Goal: Information Seeking & Learning: Learn about a topic

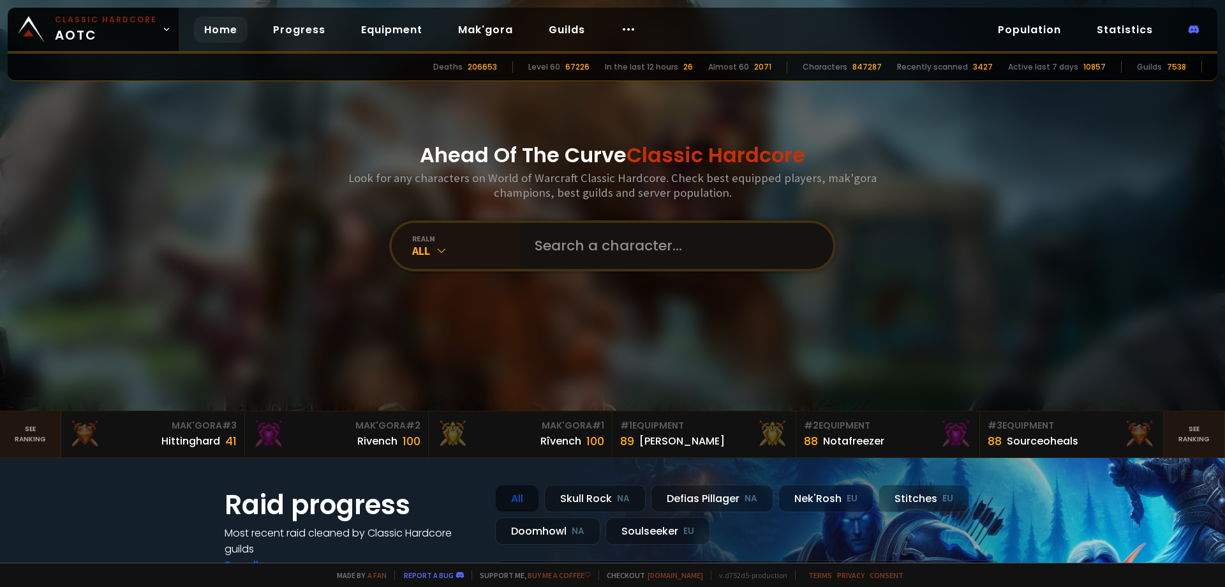
click at [551, 234] on input "text" at bounding box center [672, 246] width 291 height 46
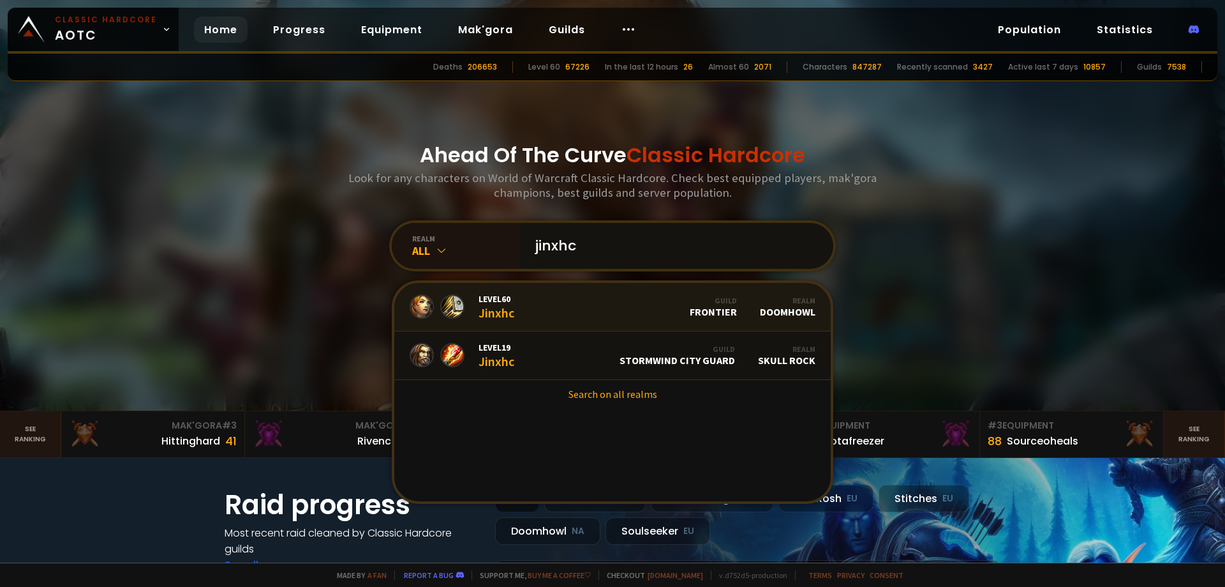
type input "jinxhc"
click at [504, 303] on span "Level 60" at bounding box center [497, 298] width 36 height 11
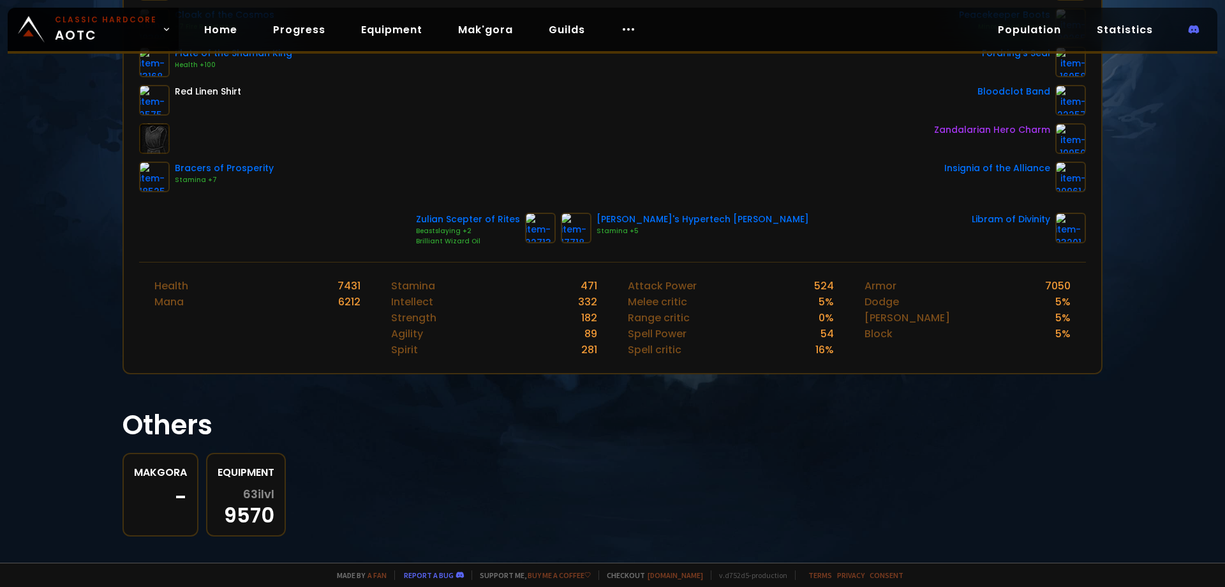
scroll to position [364, 0]
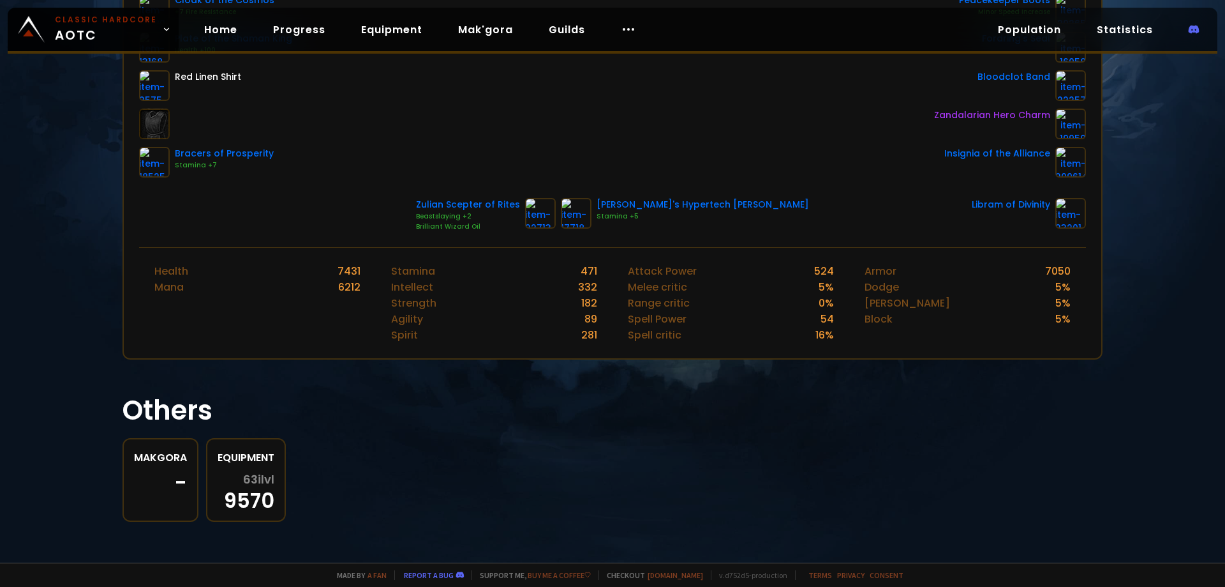
click at [255, 448] on link "Equipment 63 ilvl 9570" at bounding box center [246, 480] width 80 height 84
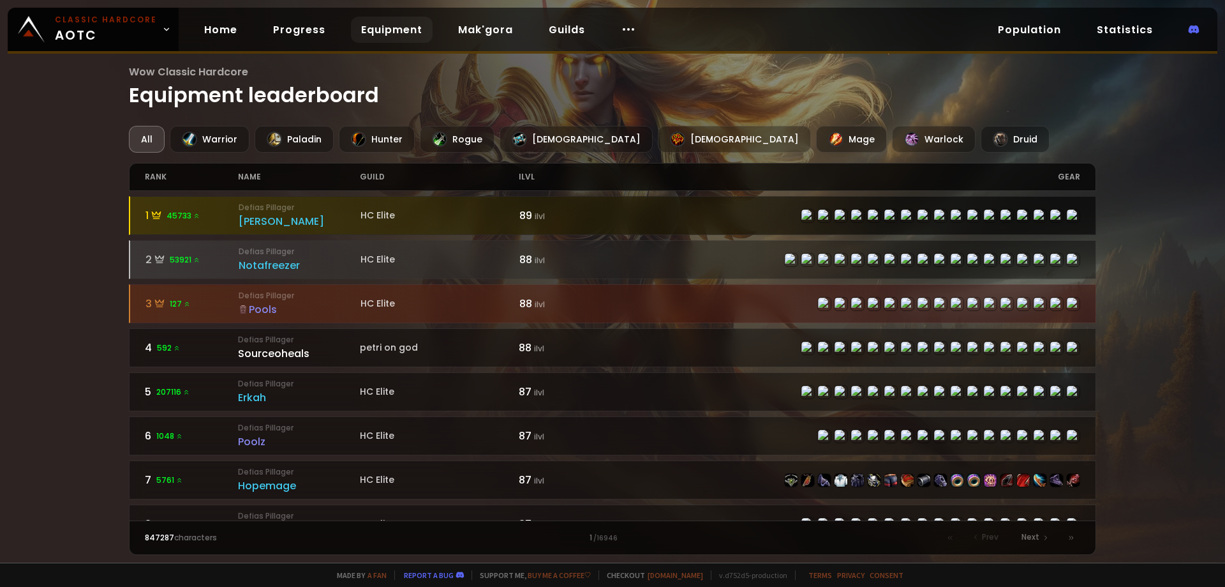
click at [303, 204] on small "Defias Pillager" at bounding box center [300, 207] width 122 height 11
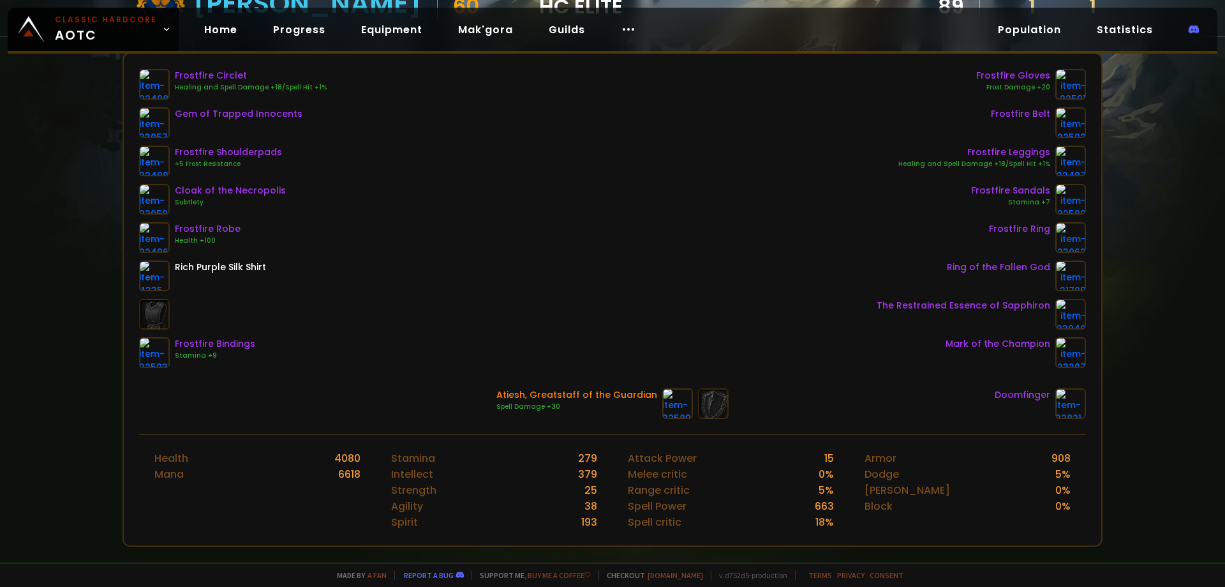
scroll to position [165, 0]
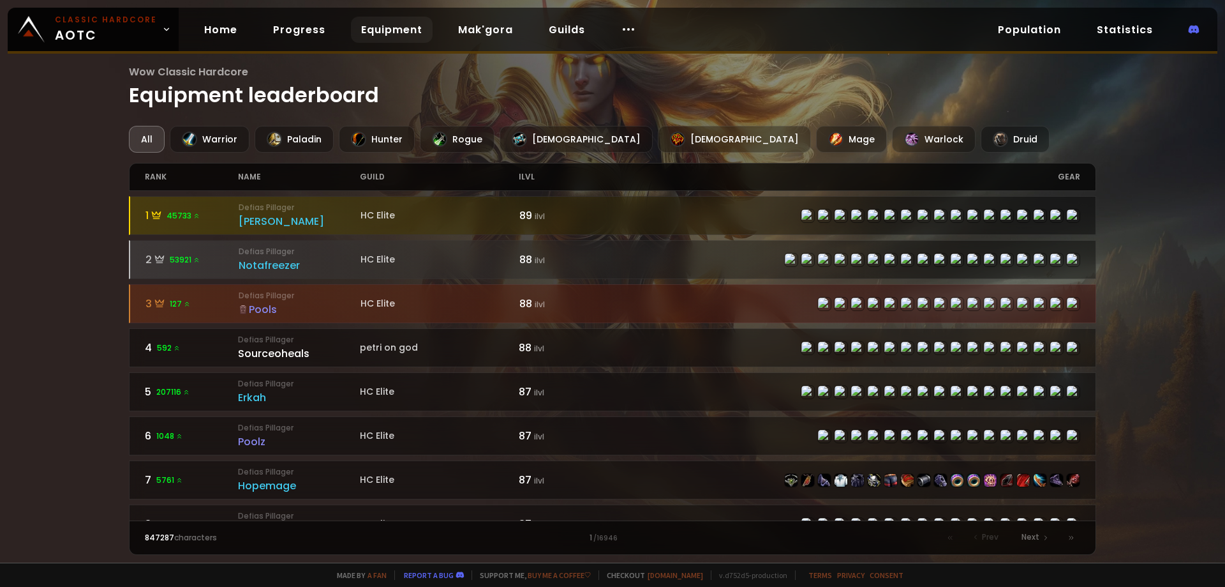
scroll to position [43, 0]
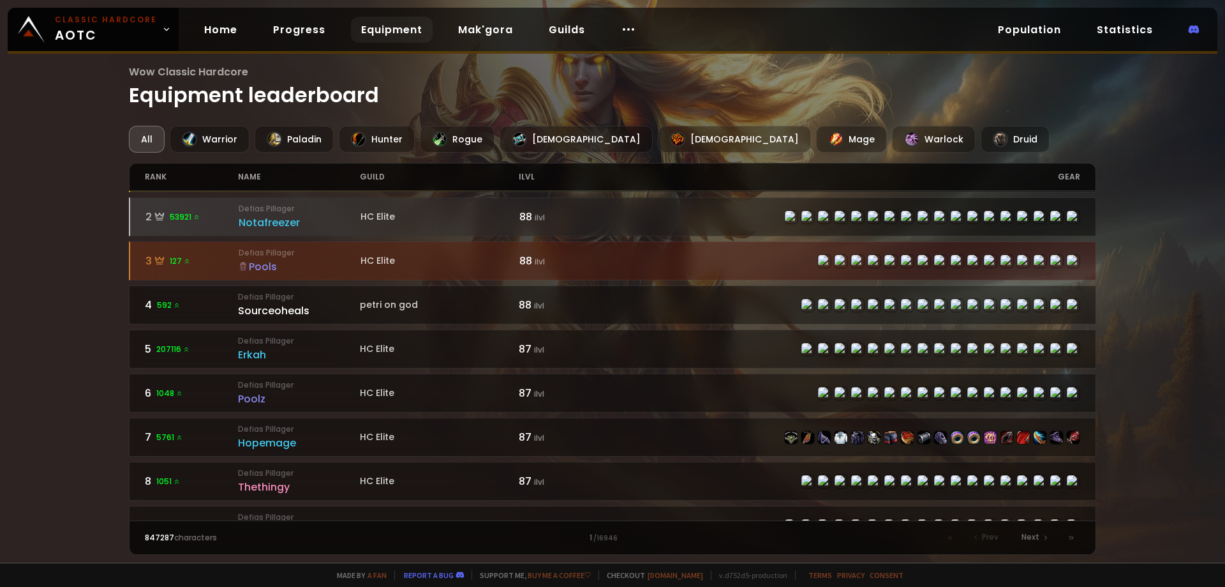
click at [412, 254] on div "HC Elite" at bounding box center [440, 260] width 159 height 13
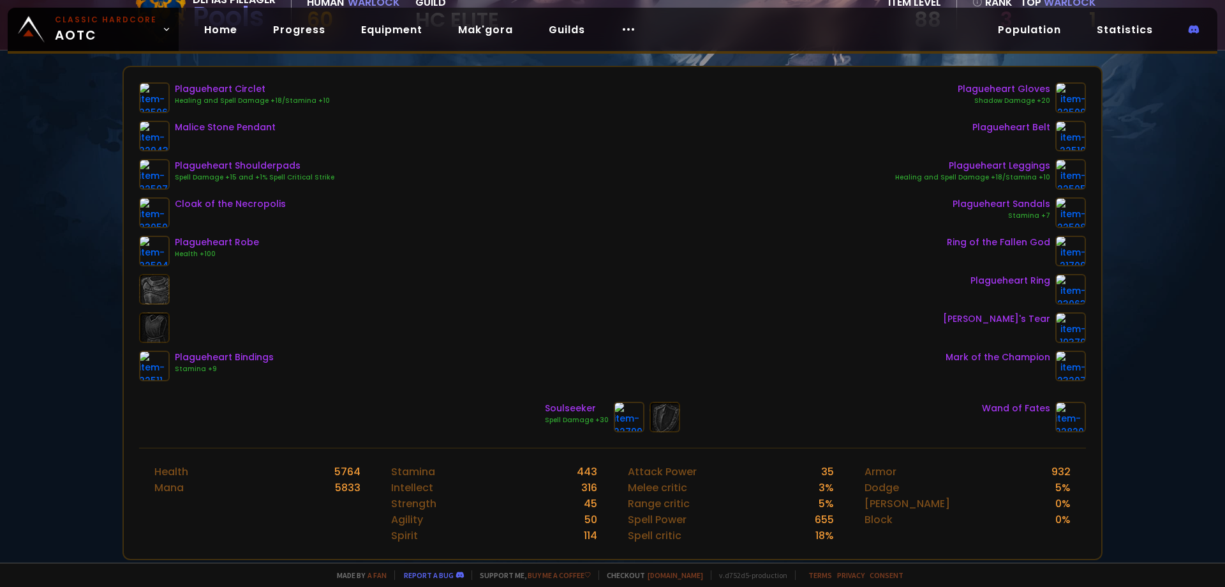
scroll to position [128, 0]
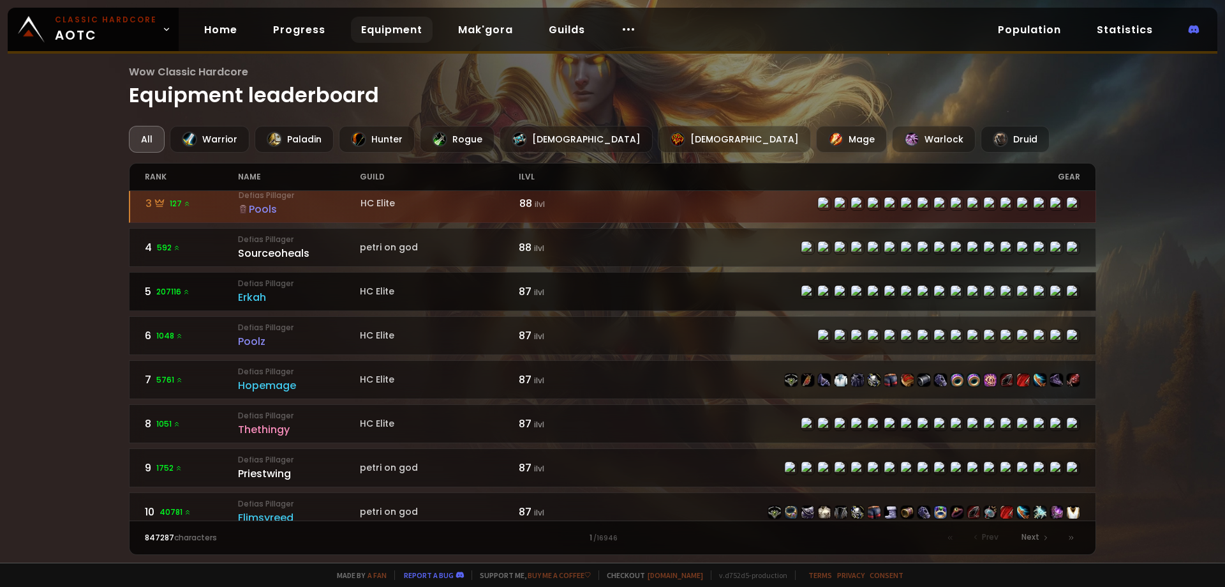
scroll to position [170, 0]
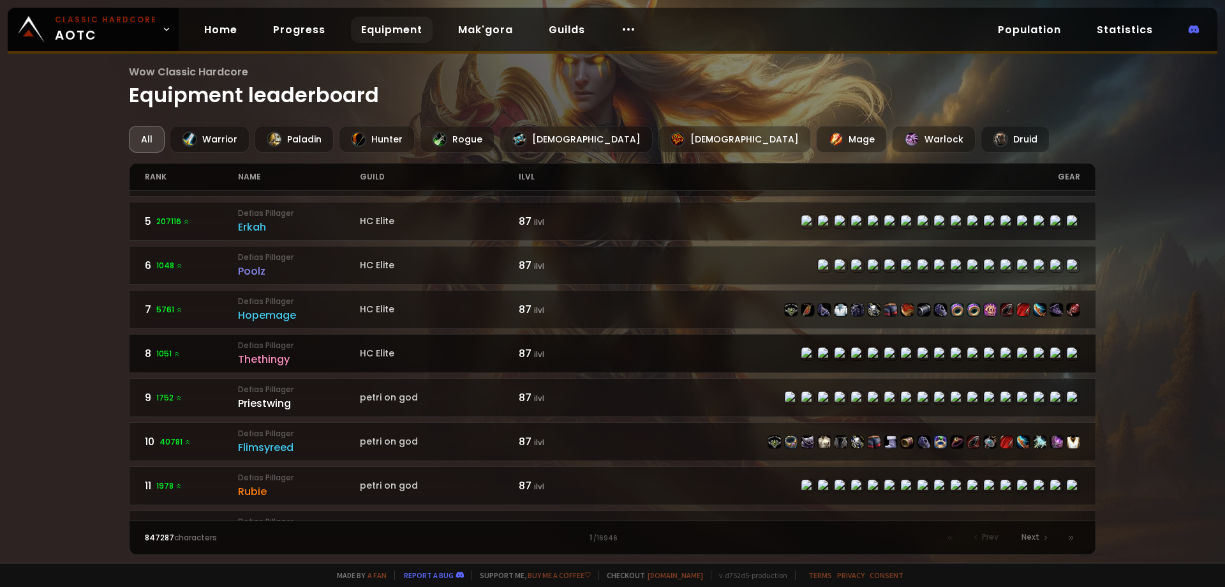
click at [325, 355] on div "Thethingy" at bounding box center [299, 359] width 122 height 16
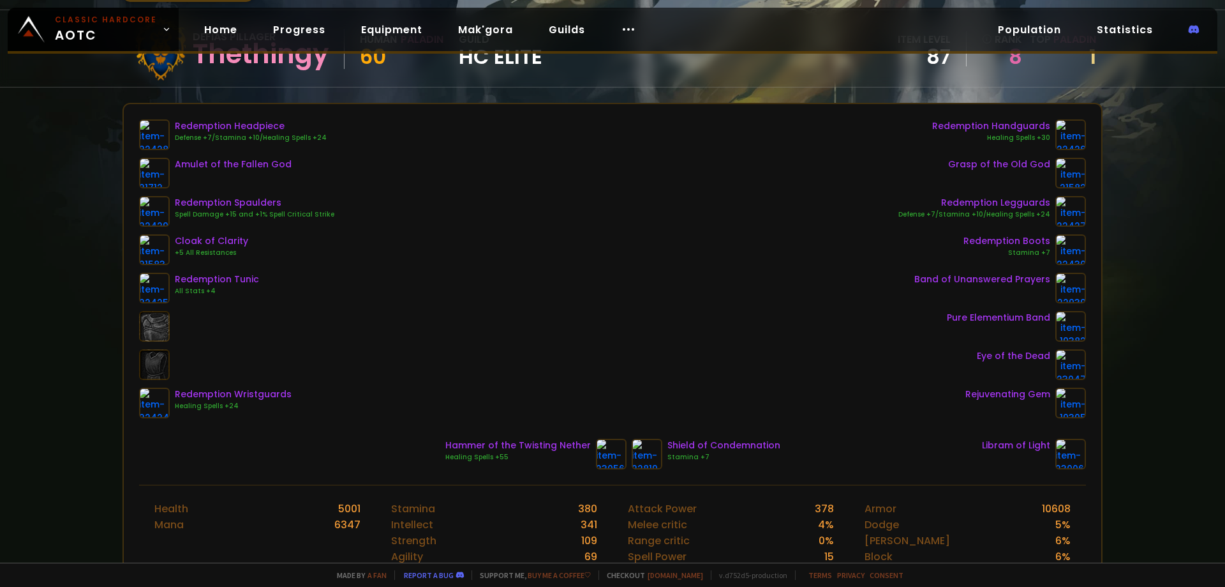
scroll to position [85, 0]
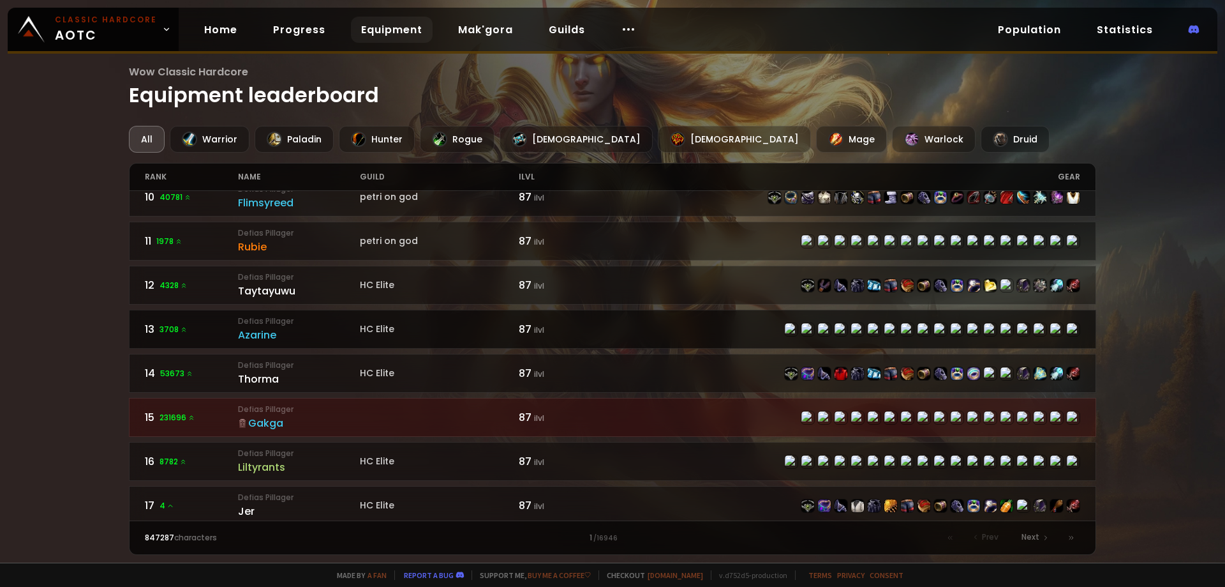
scroll to position [426, 0]
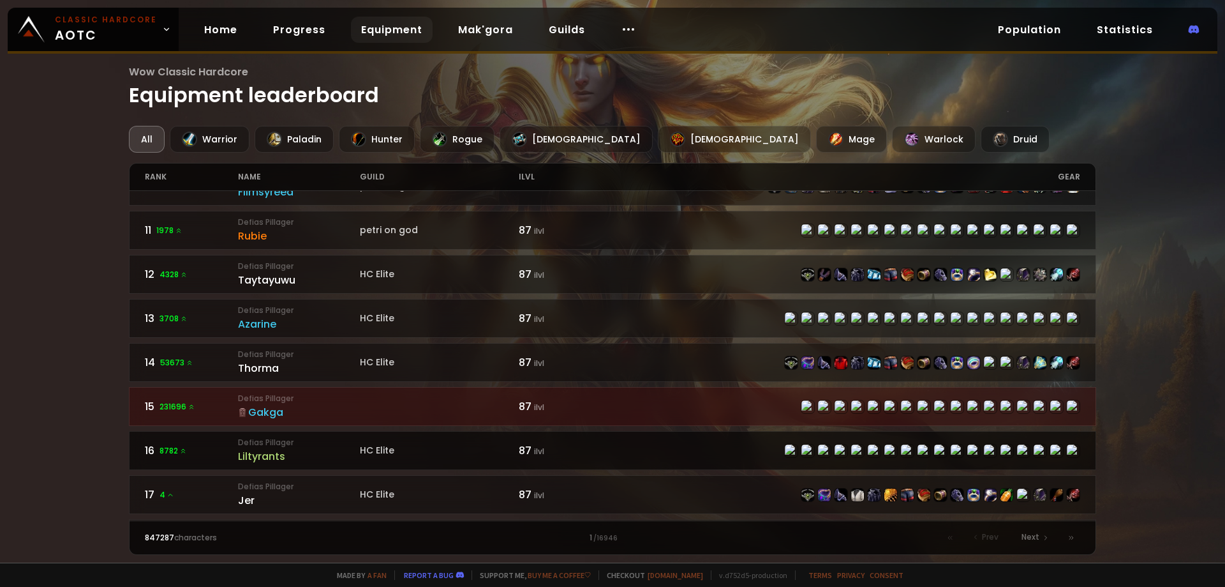
click at [311, 447] on small "Defias Pillager" at bounding box center [299, 442] width 122 height 11
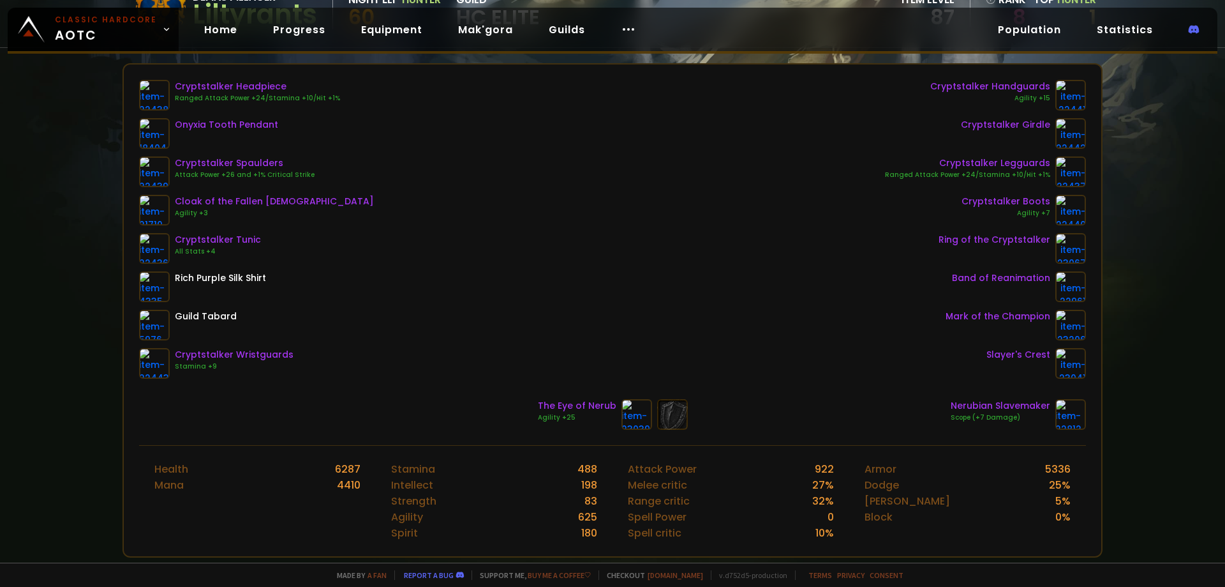
scroll to position [170, 0]
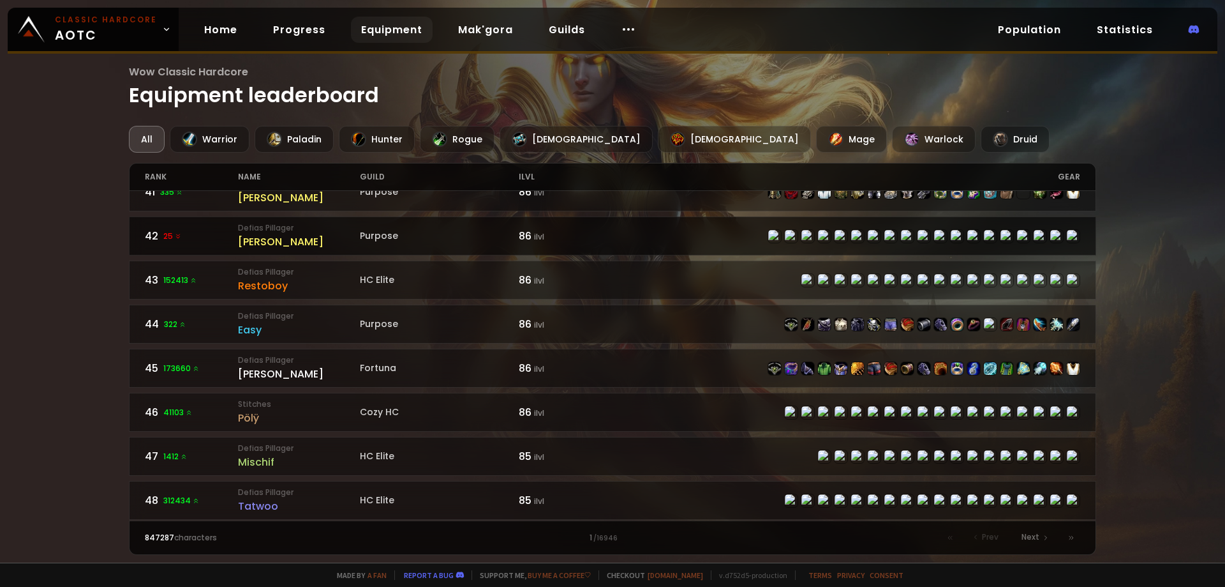
scroll to position [1787, 0]
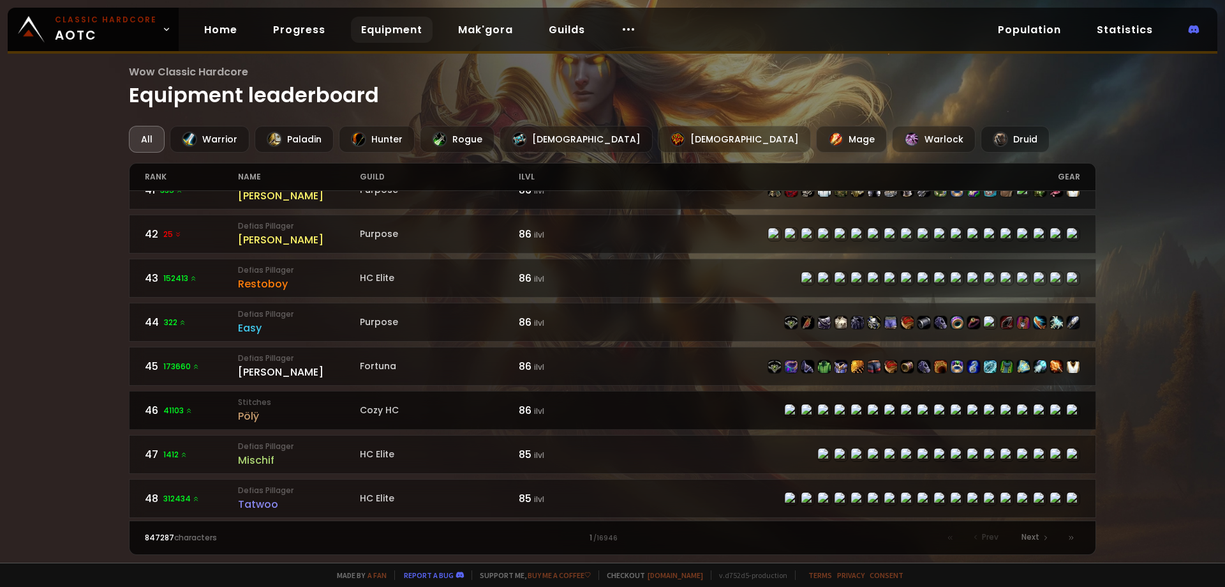
click at [366, 402] on link "46 41103 Stitches Pölÿ Cozy HC 86 ilvl" at bounding box center [613, 410] width 968 height 39
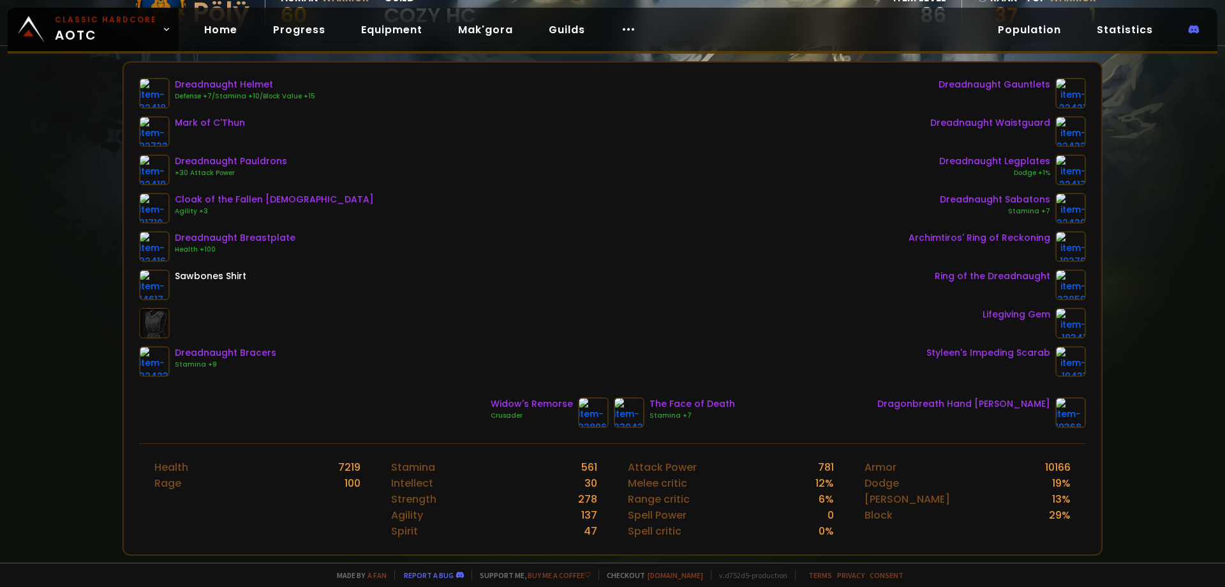
scroll to position [170, 0]
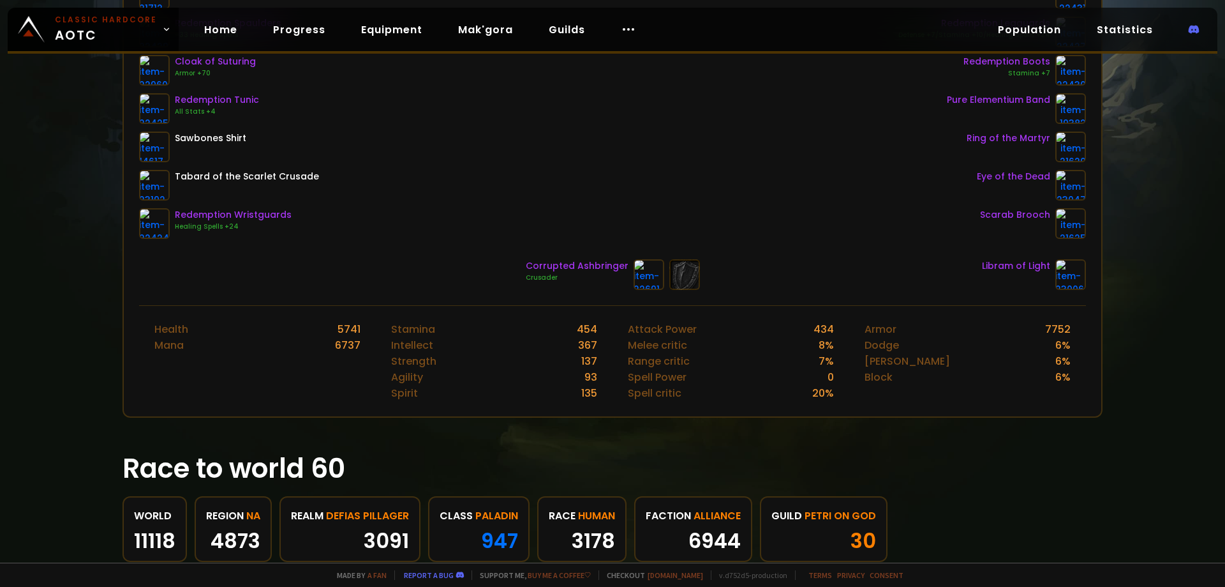
scroll to position [340, 0]
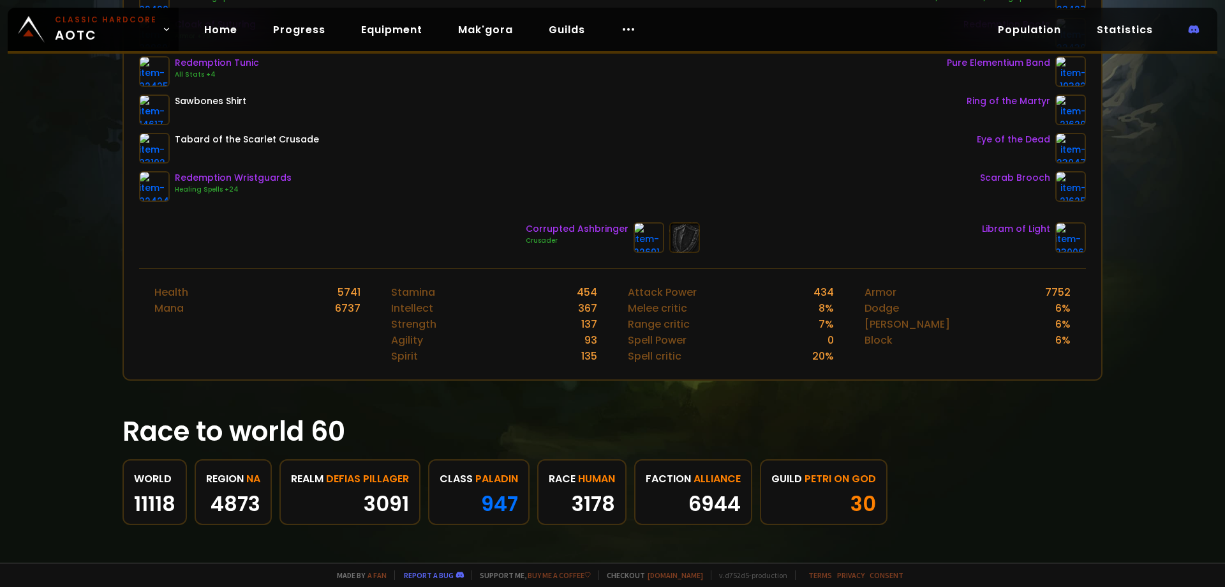
click at [631, 336] on div "Spell Power" at bounding box center [657, 340] width 59 height 16
drag, startPoint x: 641, startPoint y: 338, endPoint x: 654, endPoint y: 340, distance: 12.8
click at [643, 338] on div "Spell Power" at bounding box center [657, 340] width 59 height 16
drag, startPoint x: 668, startPoint y: 340, endPoint x: 684, endPoint y: 340, distance: 16.6
click at [671, 340] on div "Spell Power" at bounding box center [657, 340] width 59 height 16
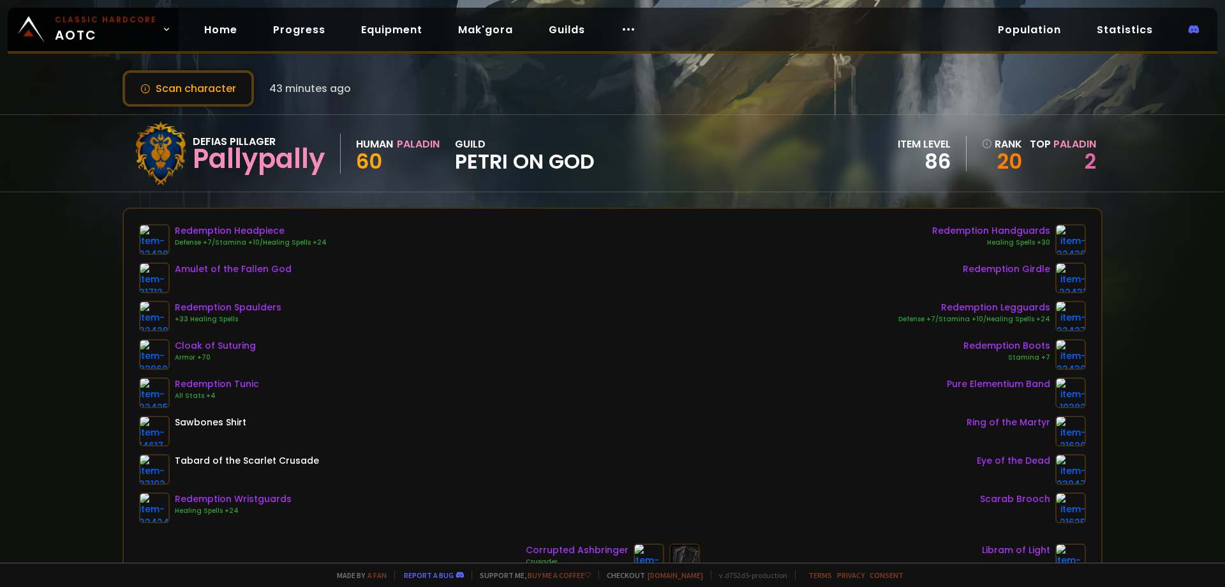
scroll to position [0, 0]
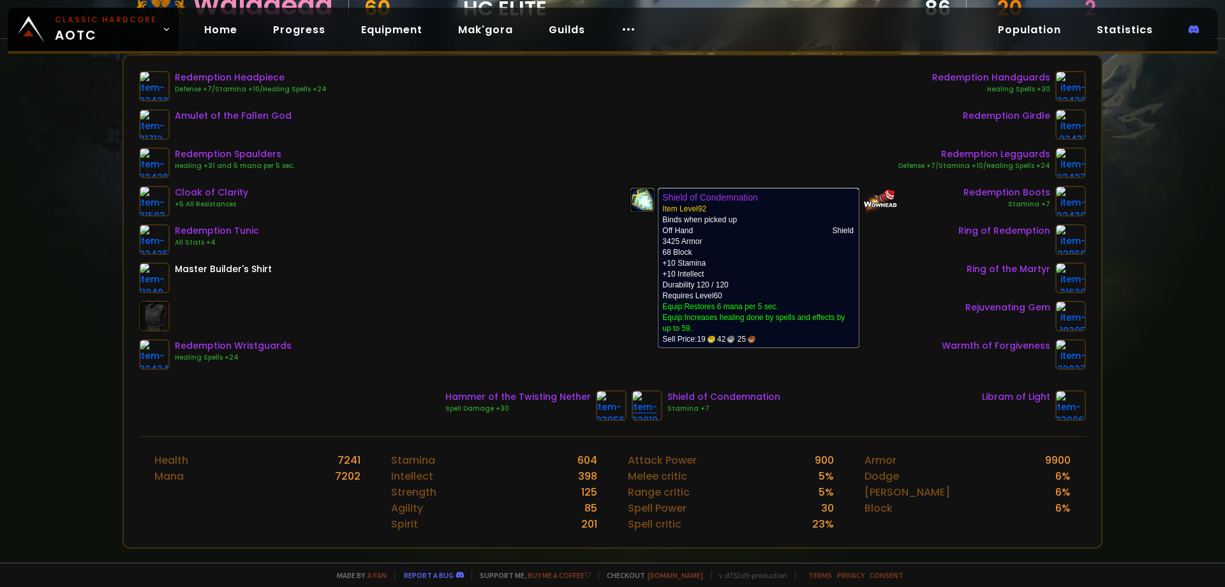
scroll to position [170, 0]
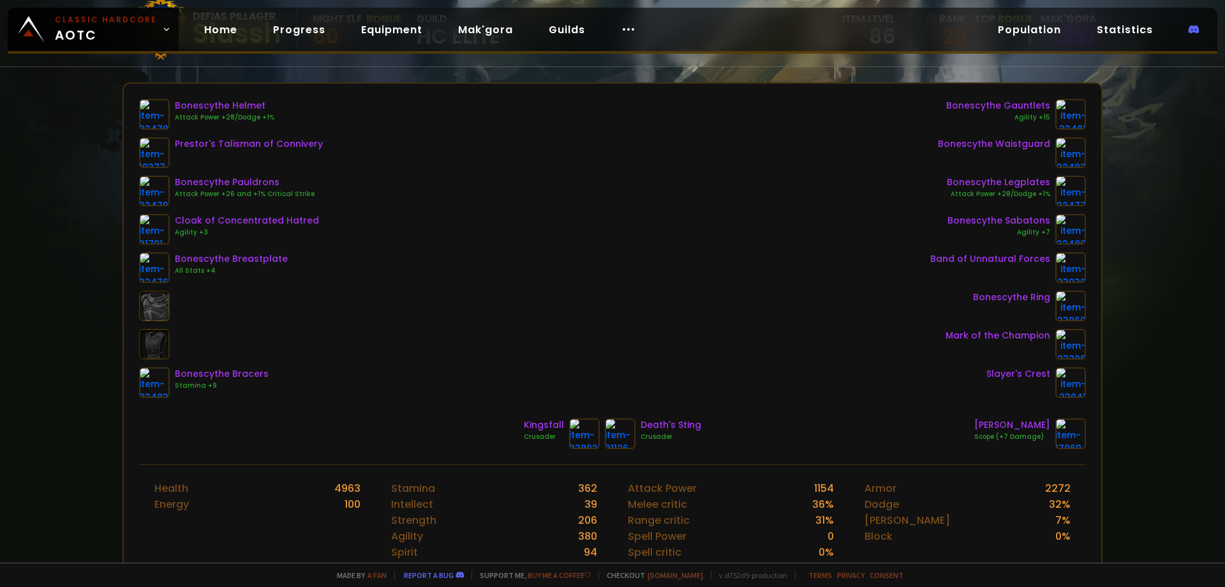
scroll to position [170, 0]
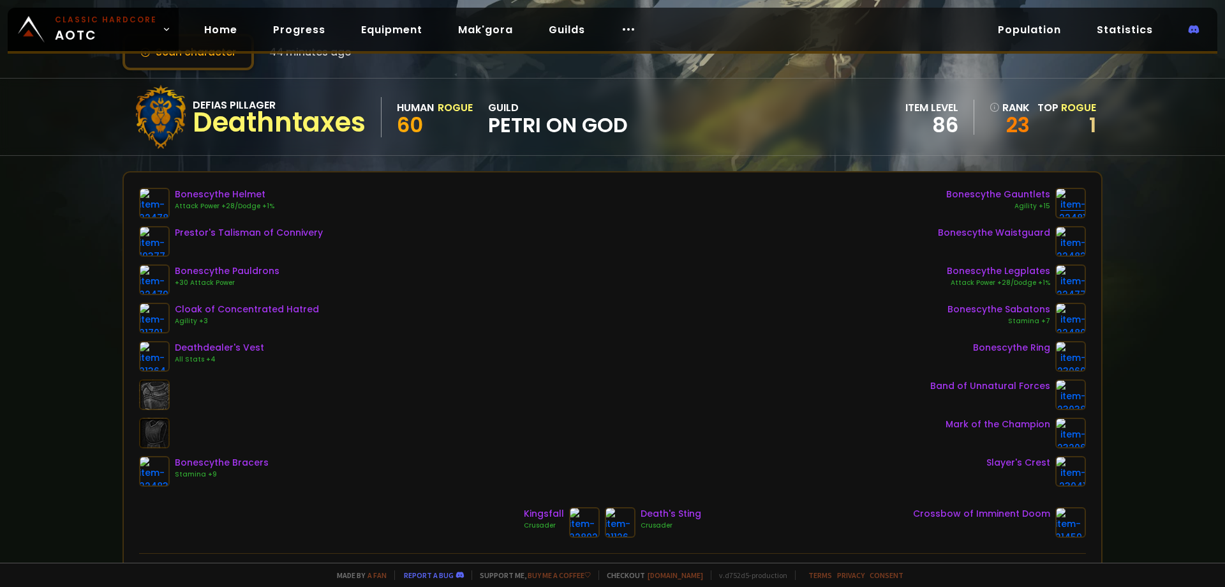
scroll to position [43, 0]
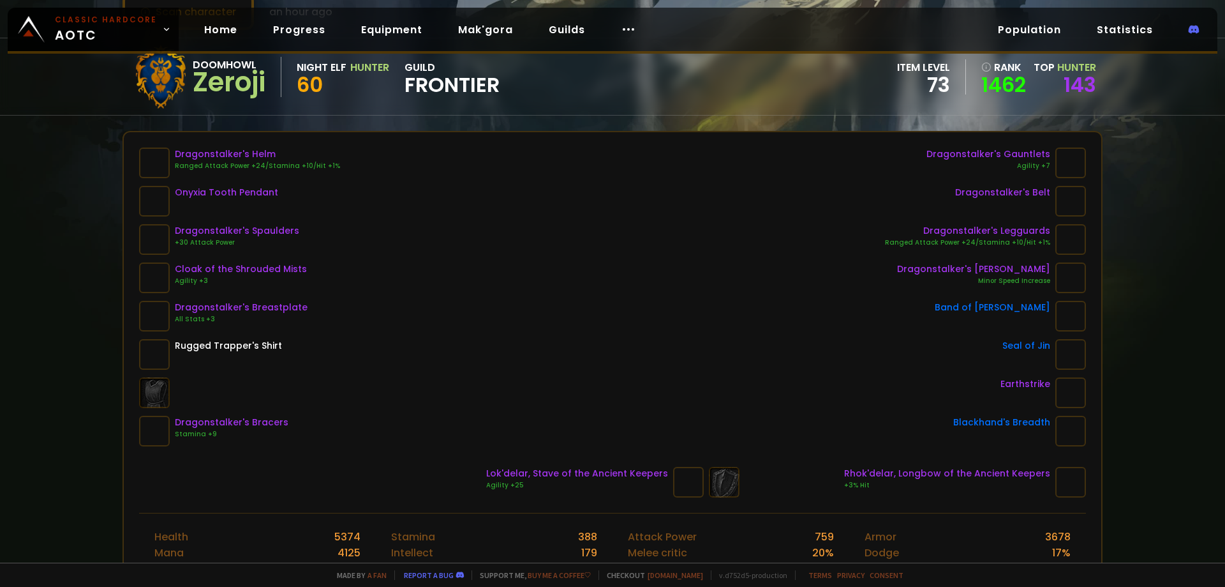
scroll to position [63, 0]
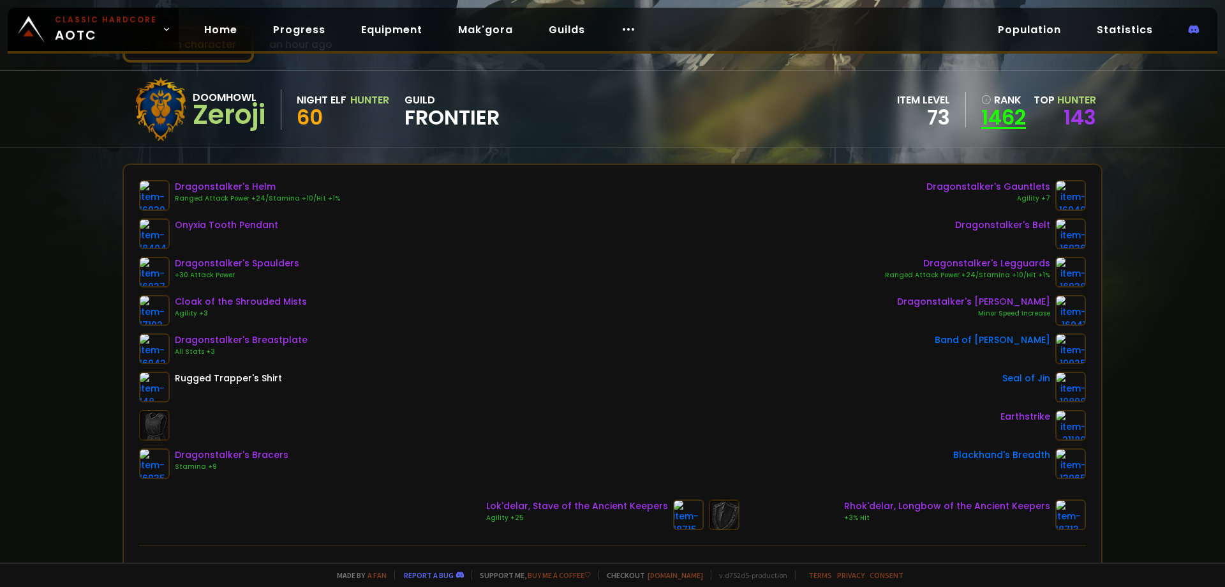
click at [1002, 108] on link "1462" at bounding box center [1004, 117] width 45 height 19
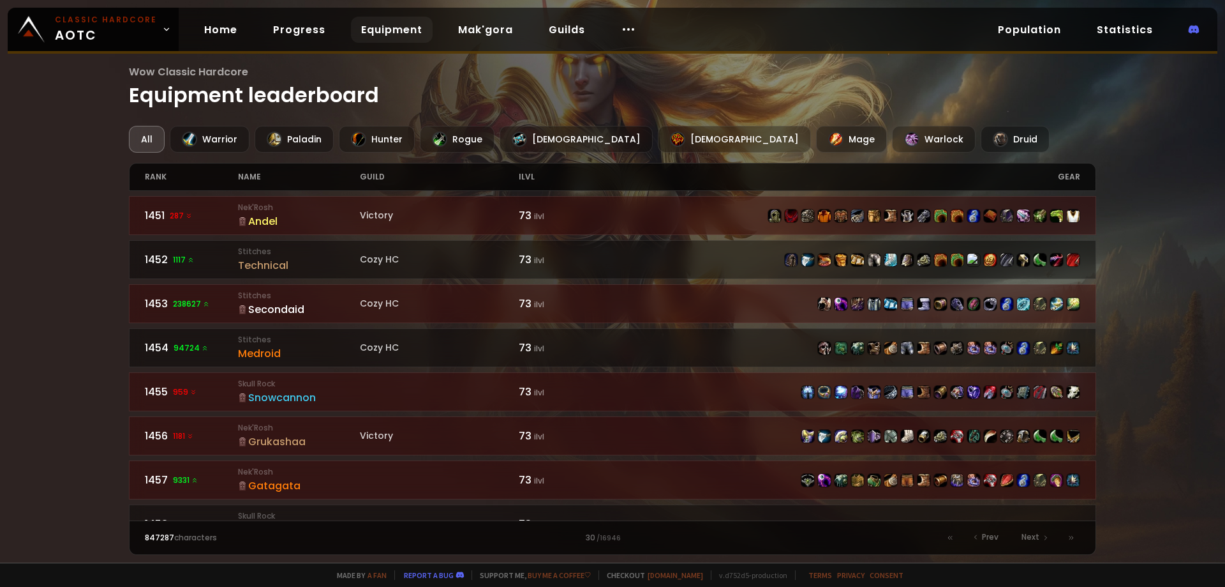
click at [143, 135] on div "All" at bounding box center [147, 139] width 36 height 27
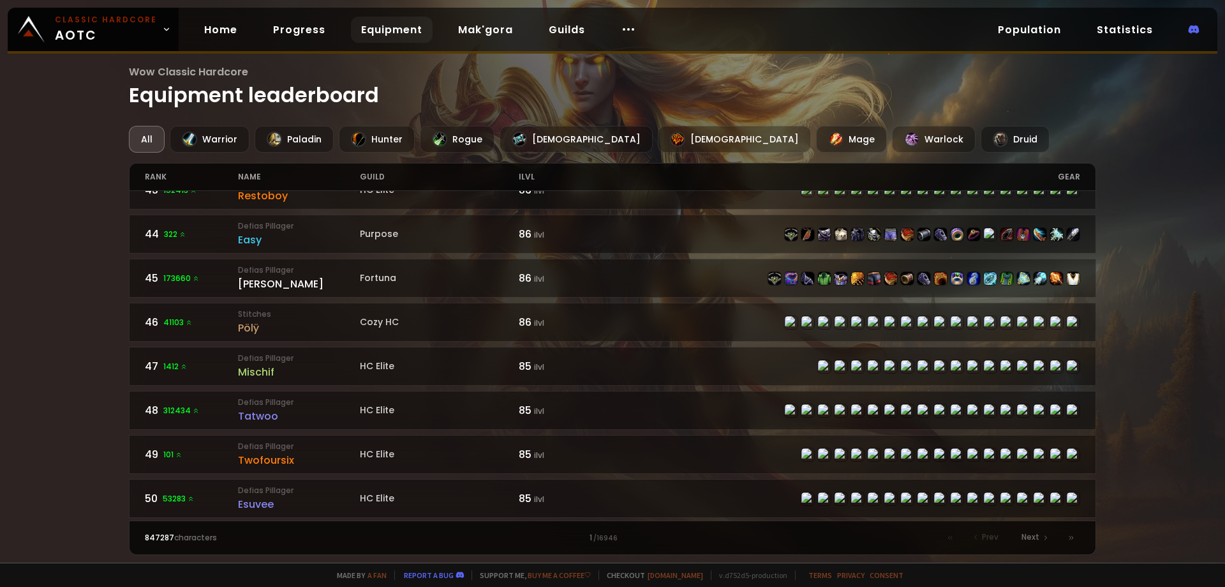
scroll to position [1878, 0]
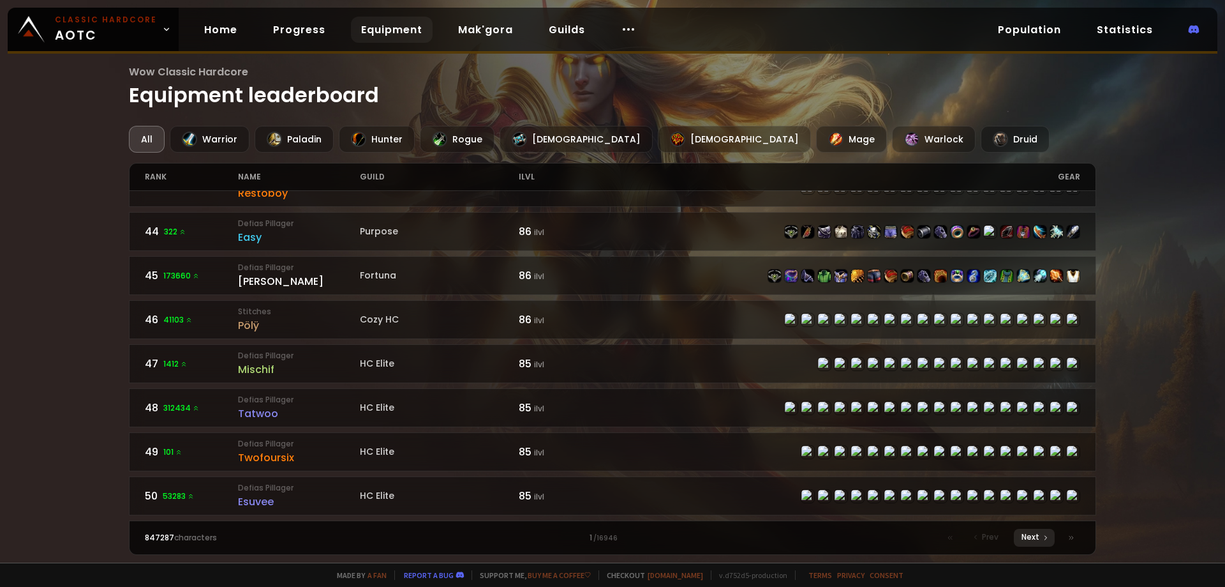
click at [1033, 538] on span "Next" at bounding box center [1031, 536] width 18 height 11
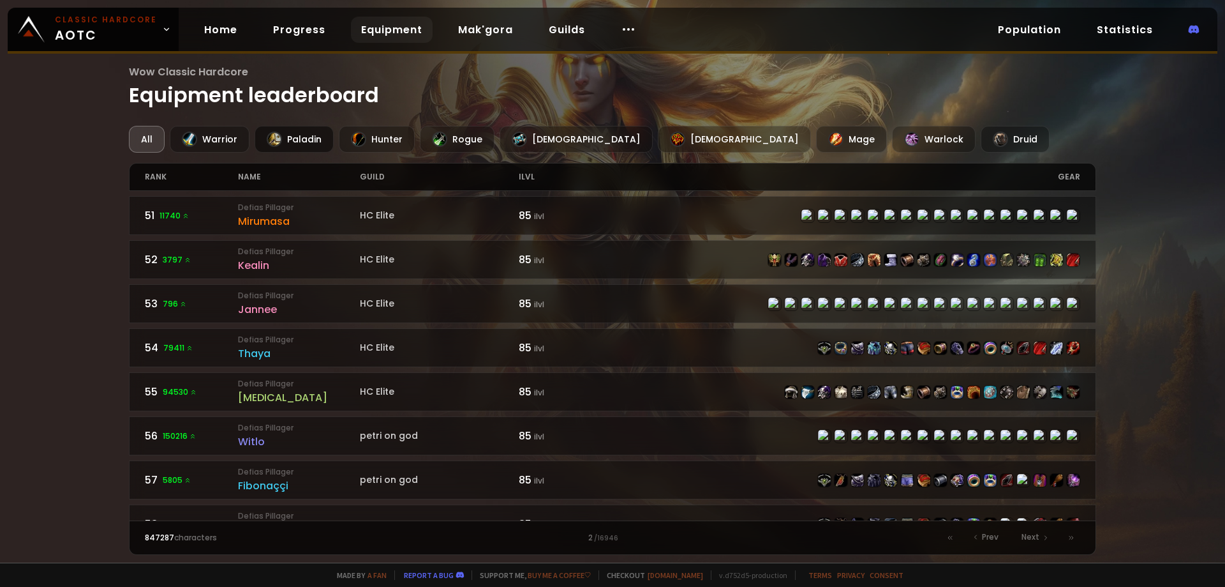
click at [316, 133] on div "Paladin" at bounding box center [294, 139] width 79 height 27
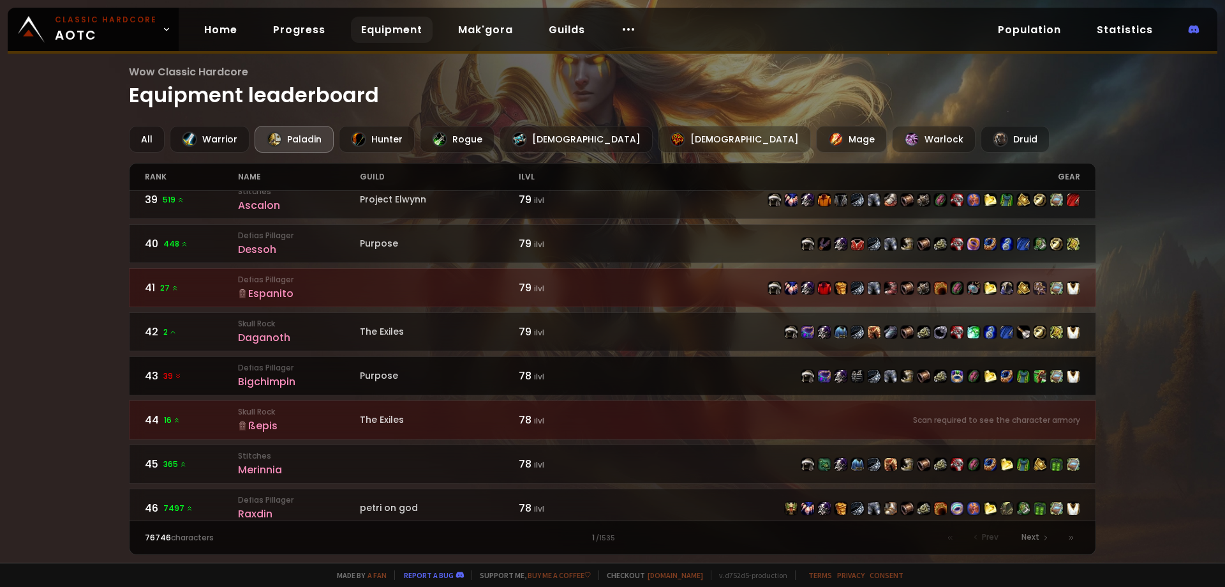
scroll to position [1702, 0]
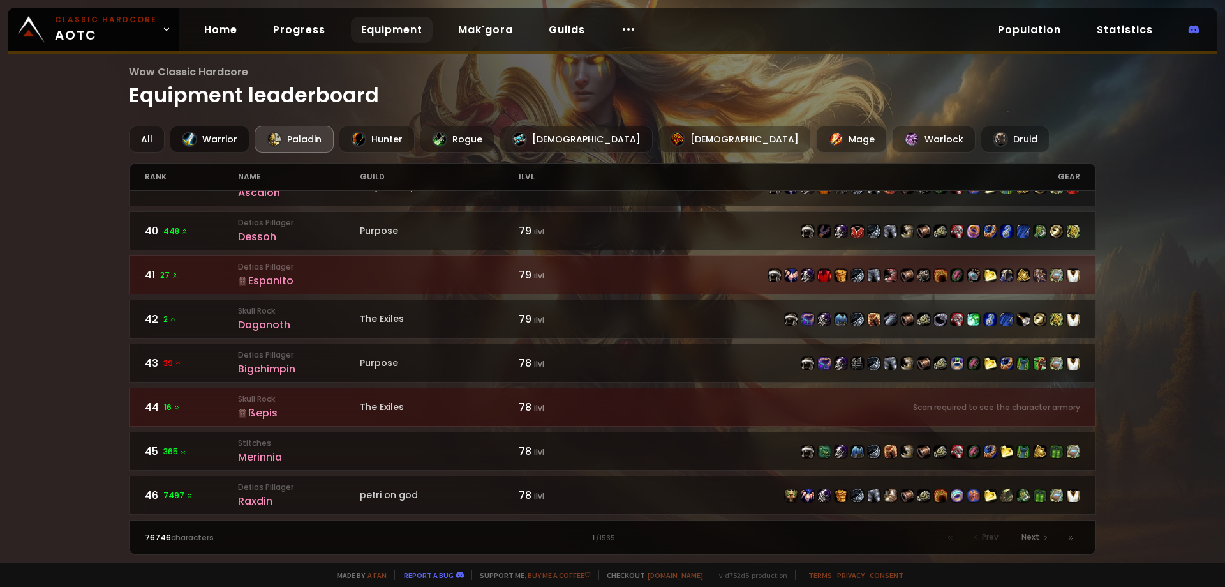
click at [214, 142] on div "Warrior" at bounding box center [210, 139] width 80 height 27
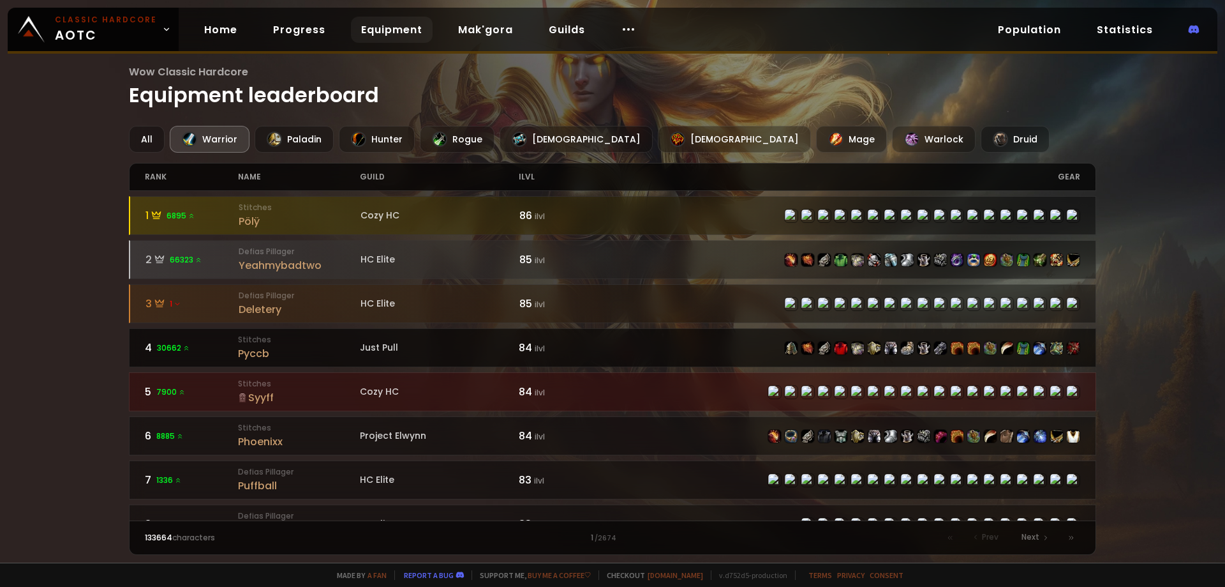
click at [756, 341] on div at bounding box center [847, 348] width 468 height 14
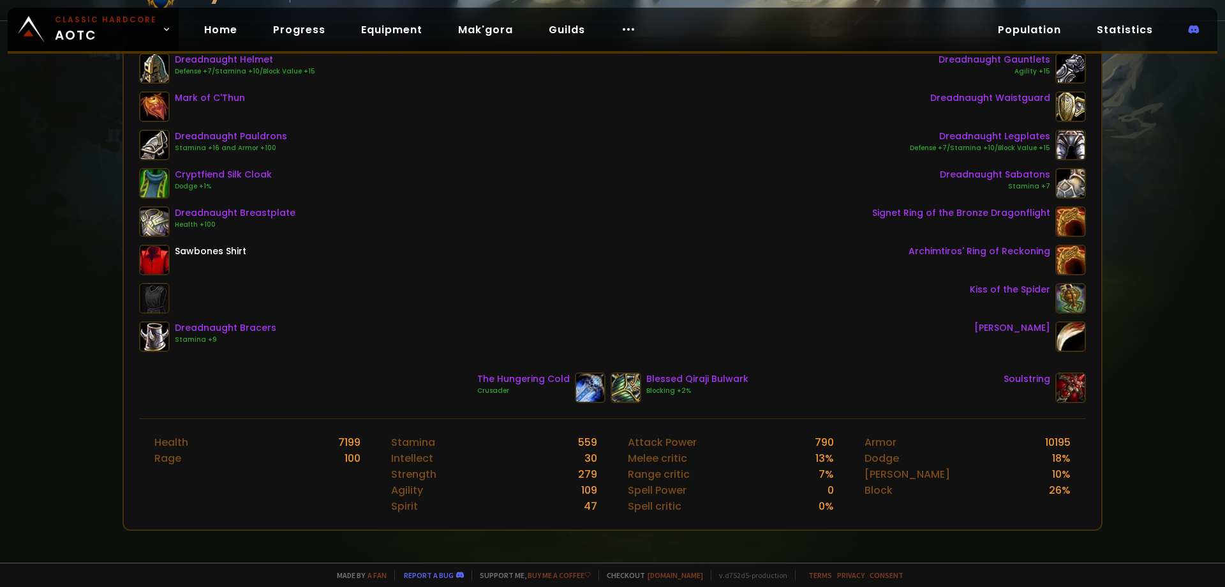
scroll to position [213, 0]
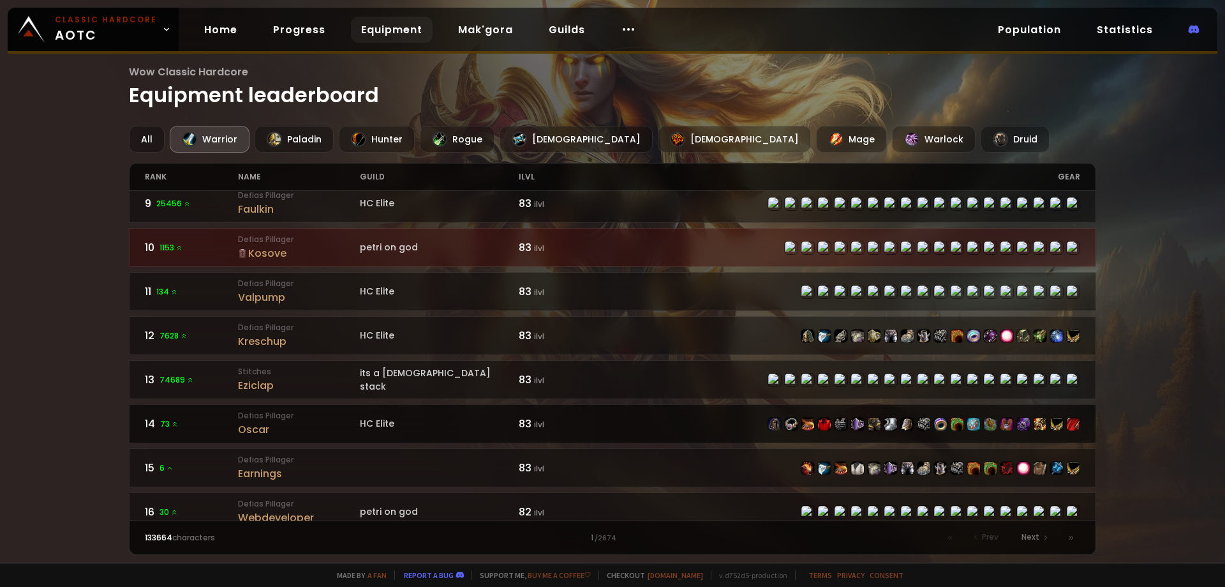
scroll to position [468, 0]
